Goal: Information Seeking & Learning: Learn about a topic

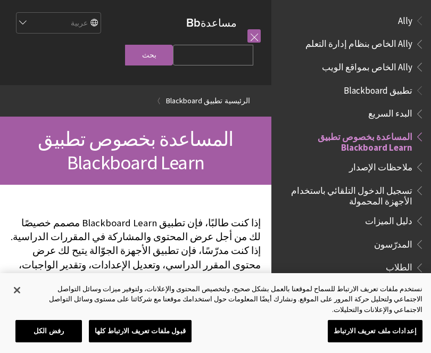
scroll to position [110, 0]
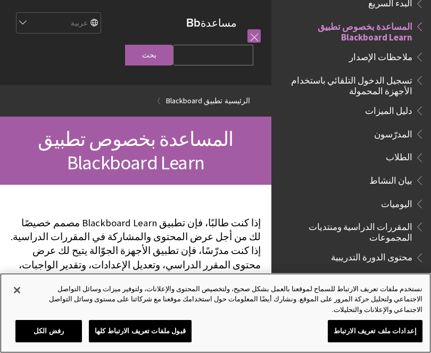
click at [165, 332] on button "قبول ملفات تعريف الارتباط كلها" at bounding box center [140, 331] width 103 height 22
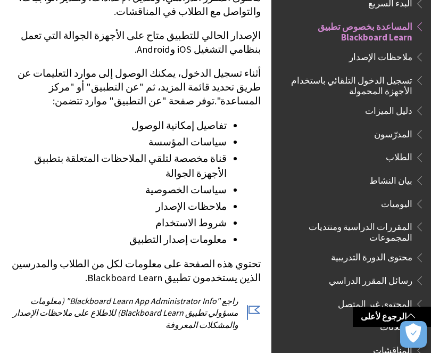
scroll to position [268, 0]
